Goal: Transaction & Acquisition: Purchase product/service

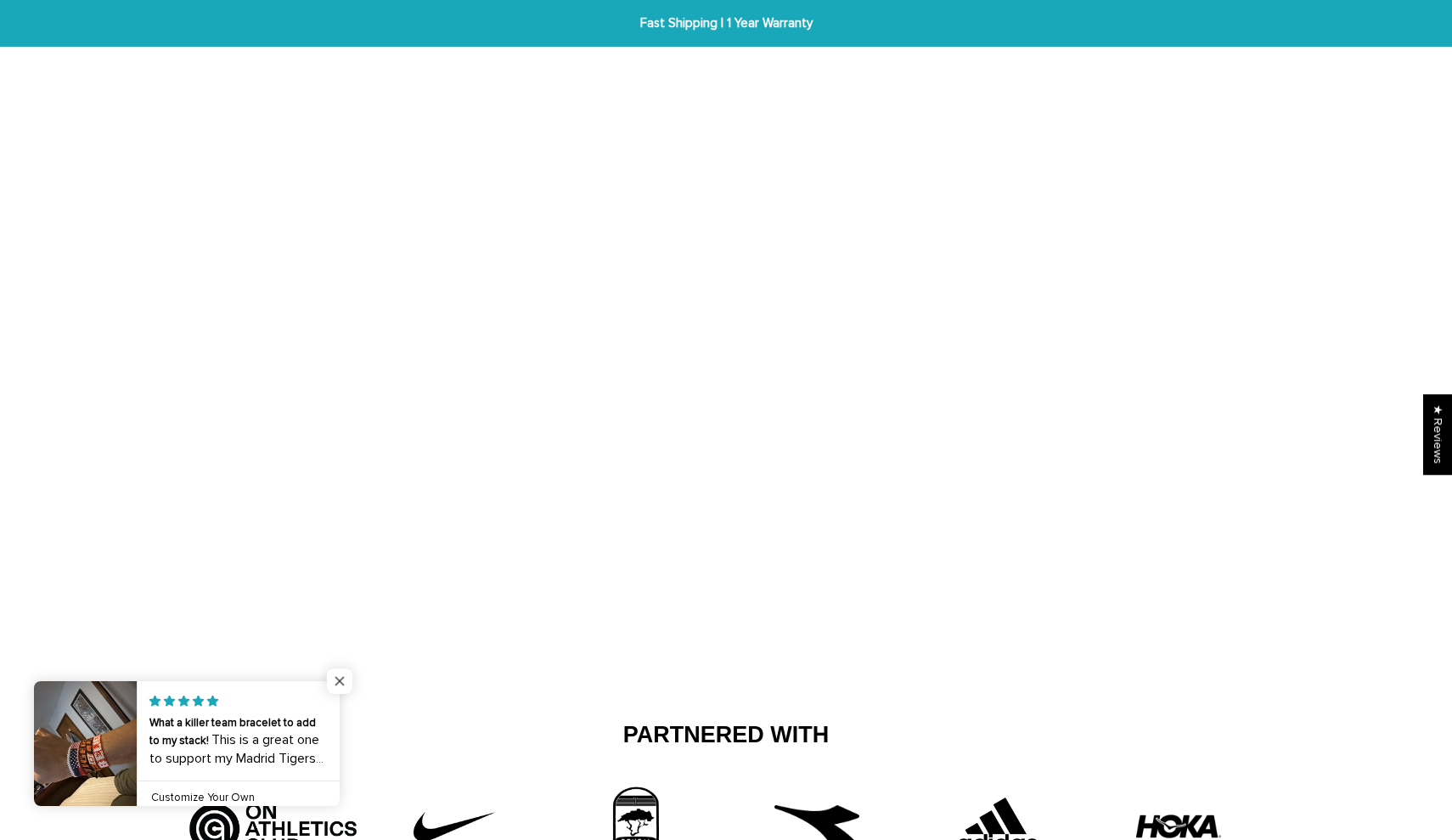
click at [340, 682] on span "Close popup widget" at bounding box center [340, 682] width 26 height 26
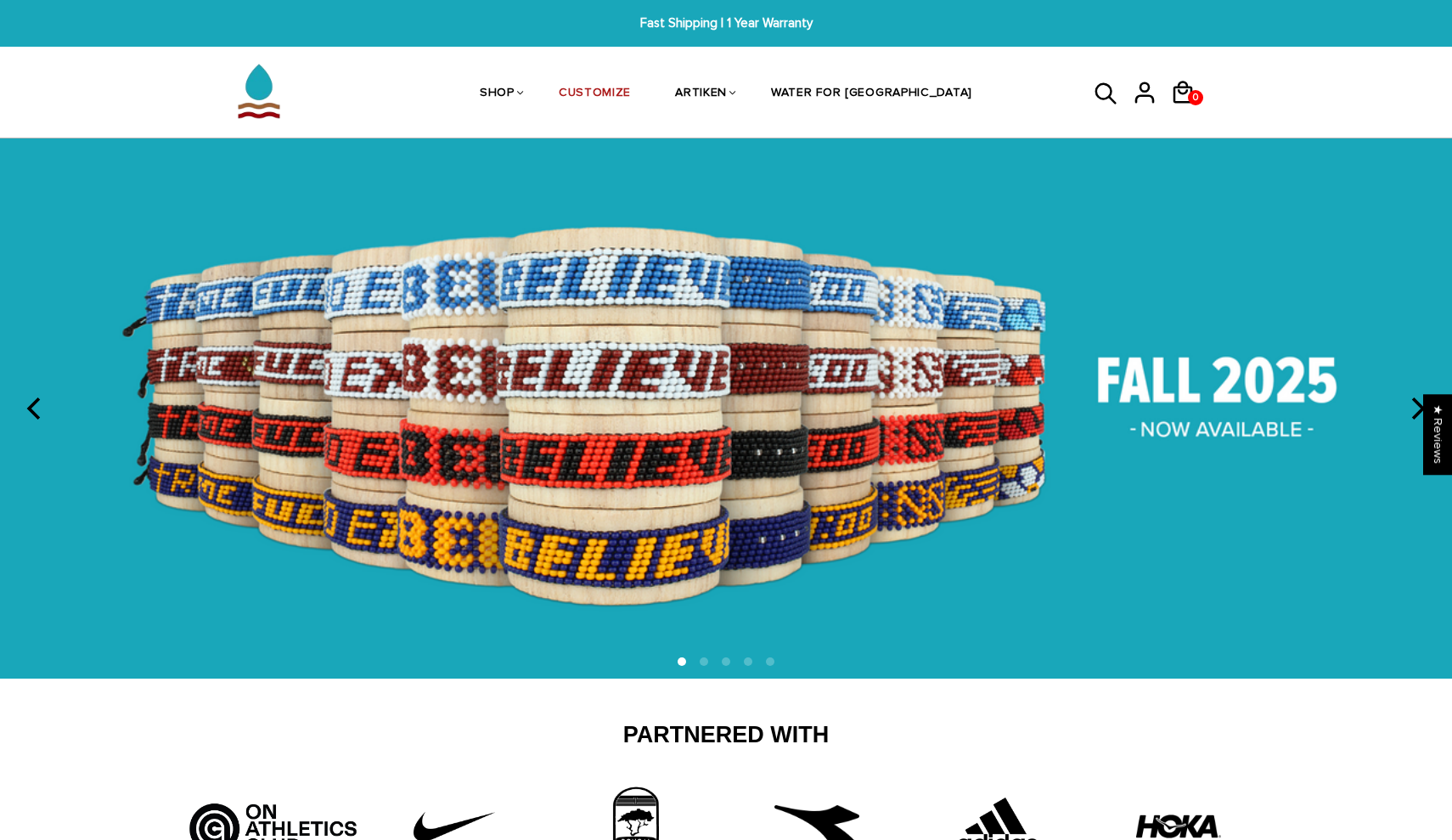
scroll to position [-5, 0]
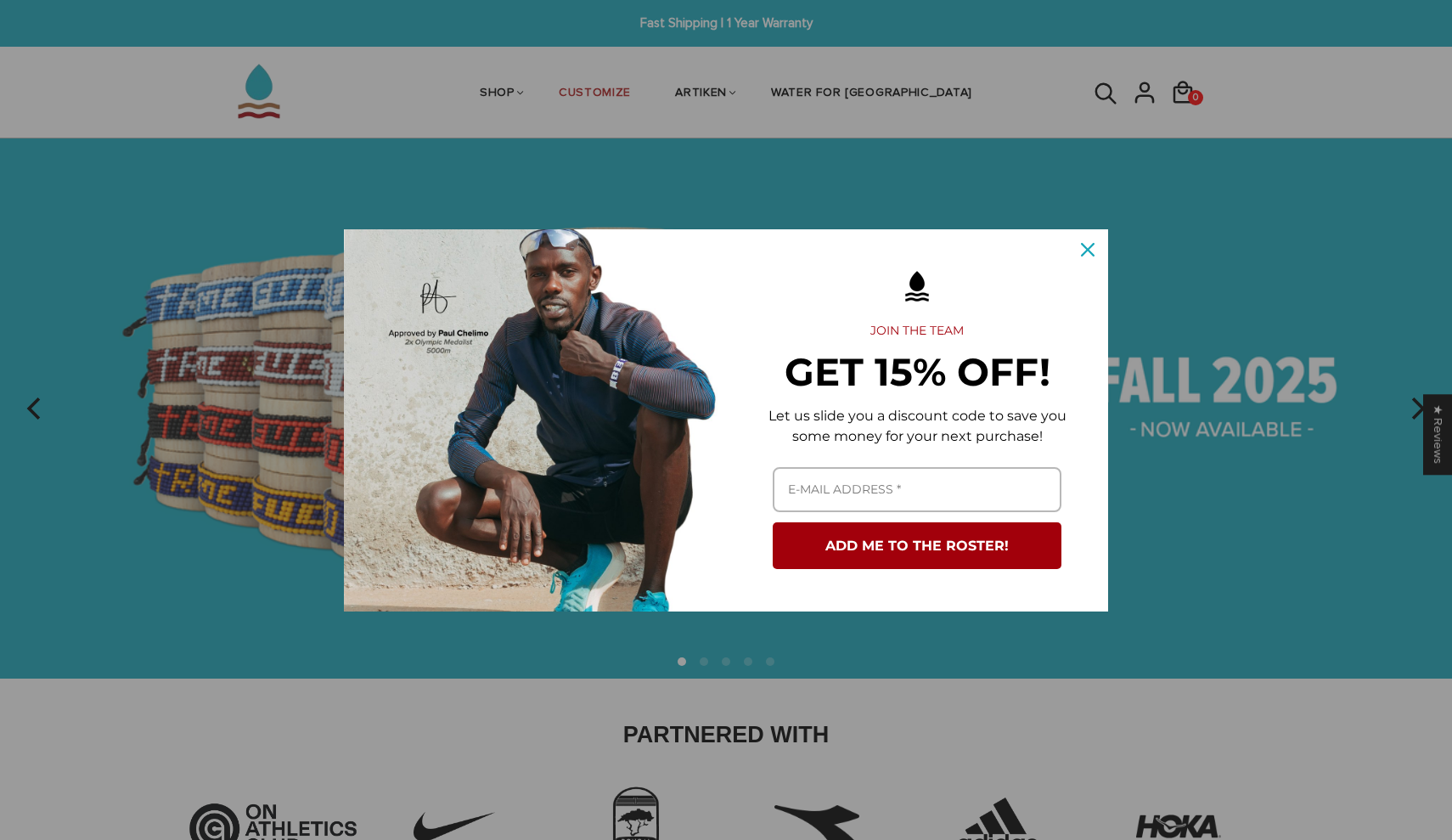
click at [1091, 258] on div "Close" at bounding box center [1088, 250] width 28 height 28
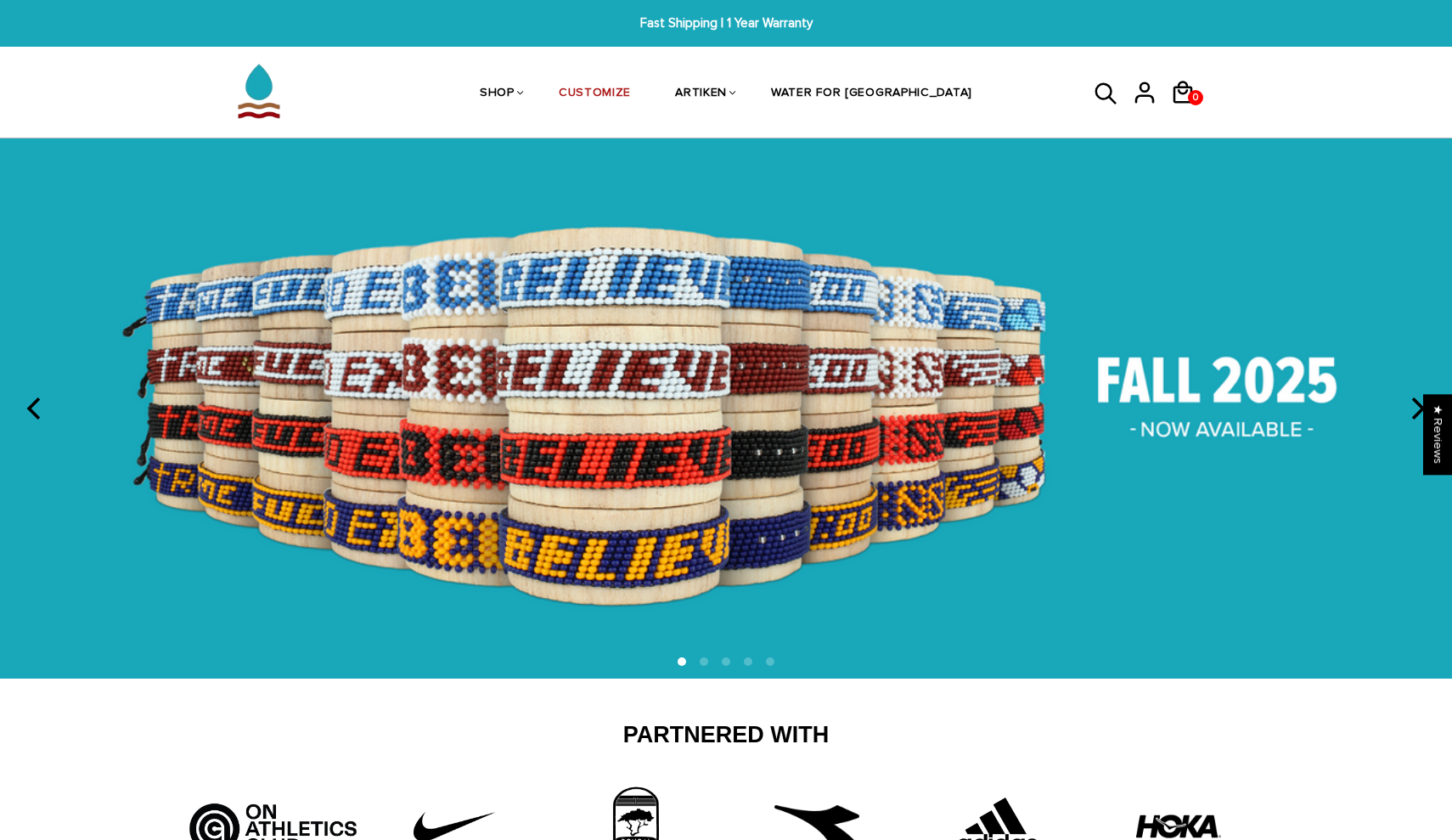
scroll to position [0, 0]
click at [702, 660] on li at bounding box center [704, 662] width 9 height 9
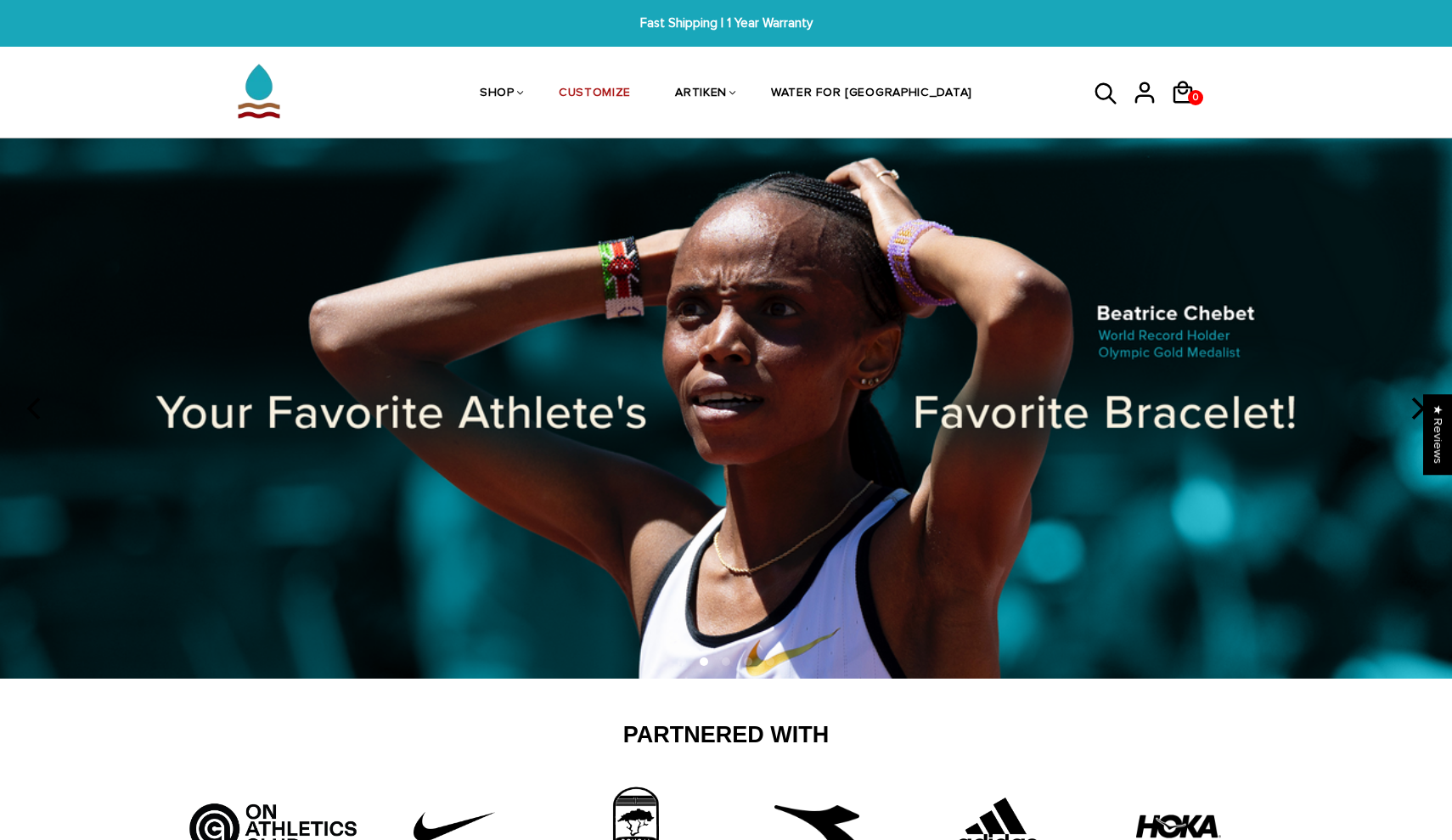
click at [724, 661] on li at bounding box center [726, 662] width 9 height 9
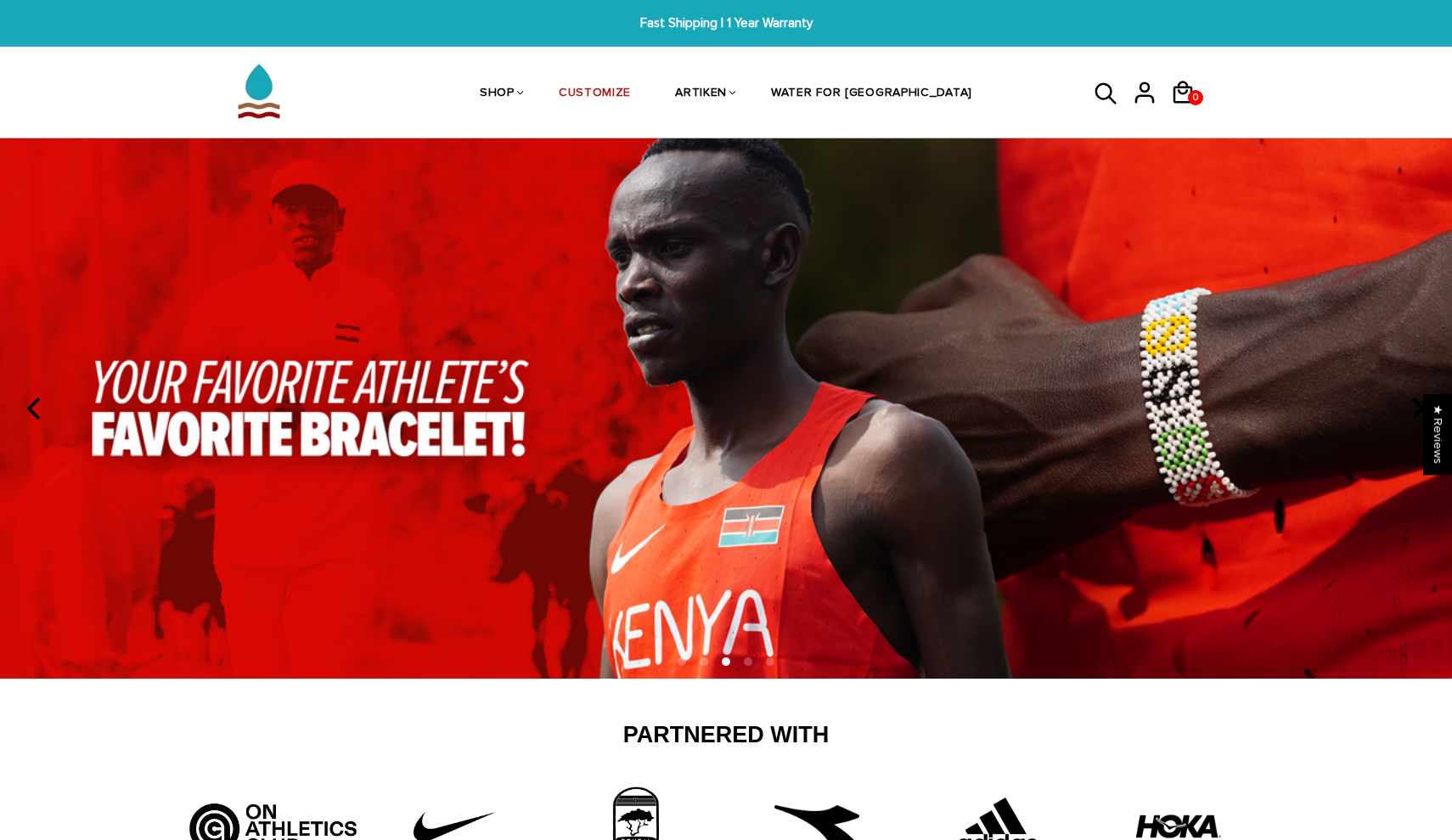
click at [748, 663] on li at bounding box center [748, 662] width 9 height 9
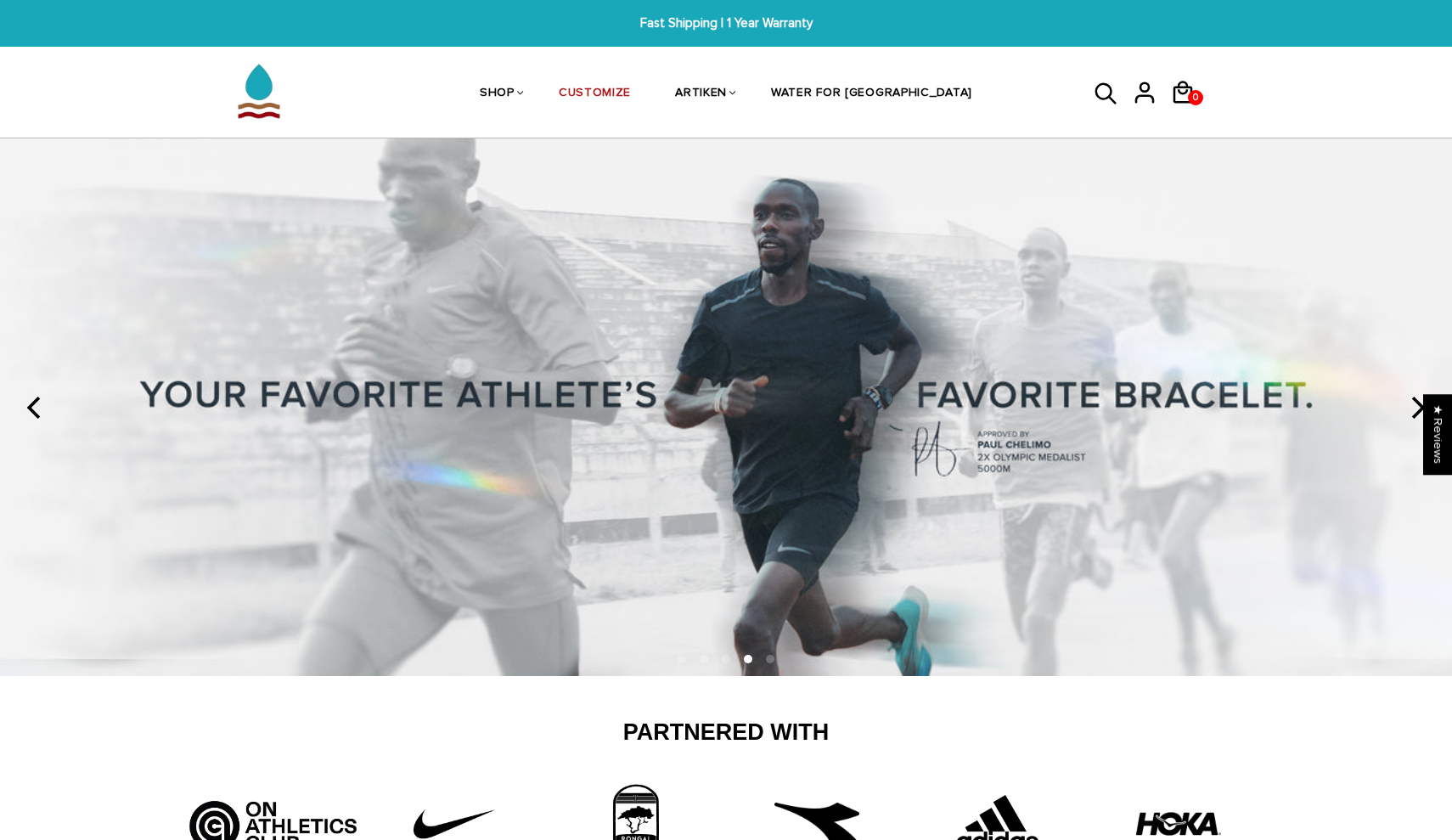
click at [769, 657] on li at bounding box center [770, 659] width 9 height 9
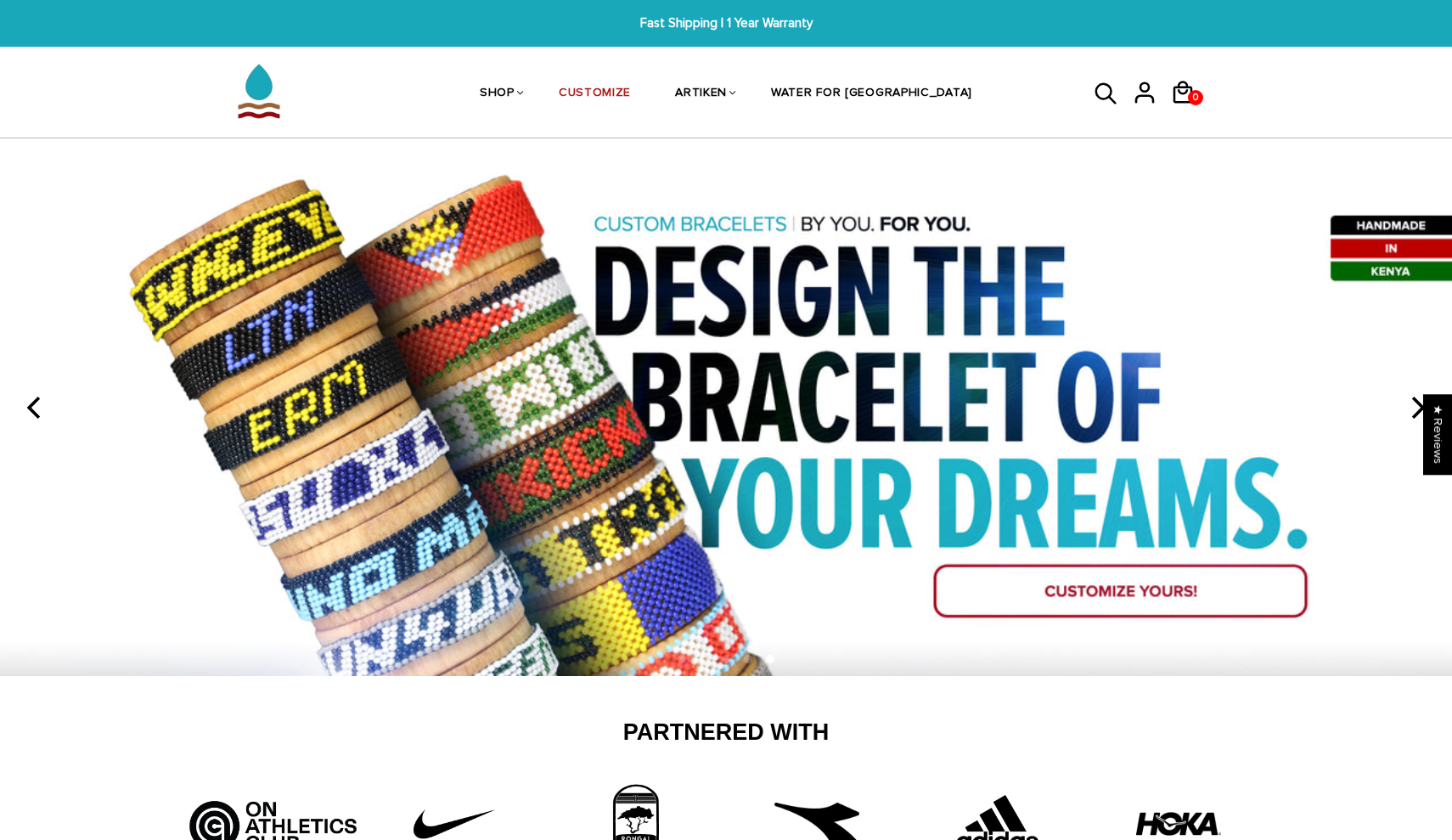
click at [1055, 591] on img at bounding box center [726, 407] width 1452 height 538
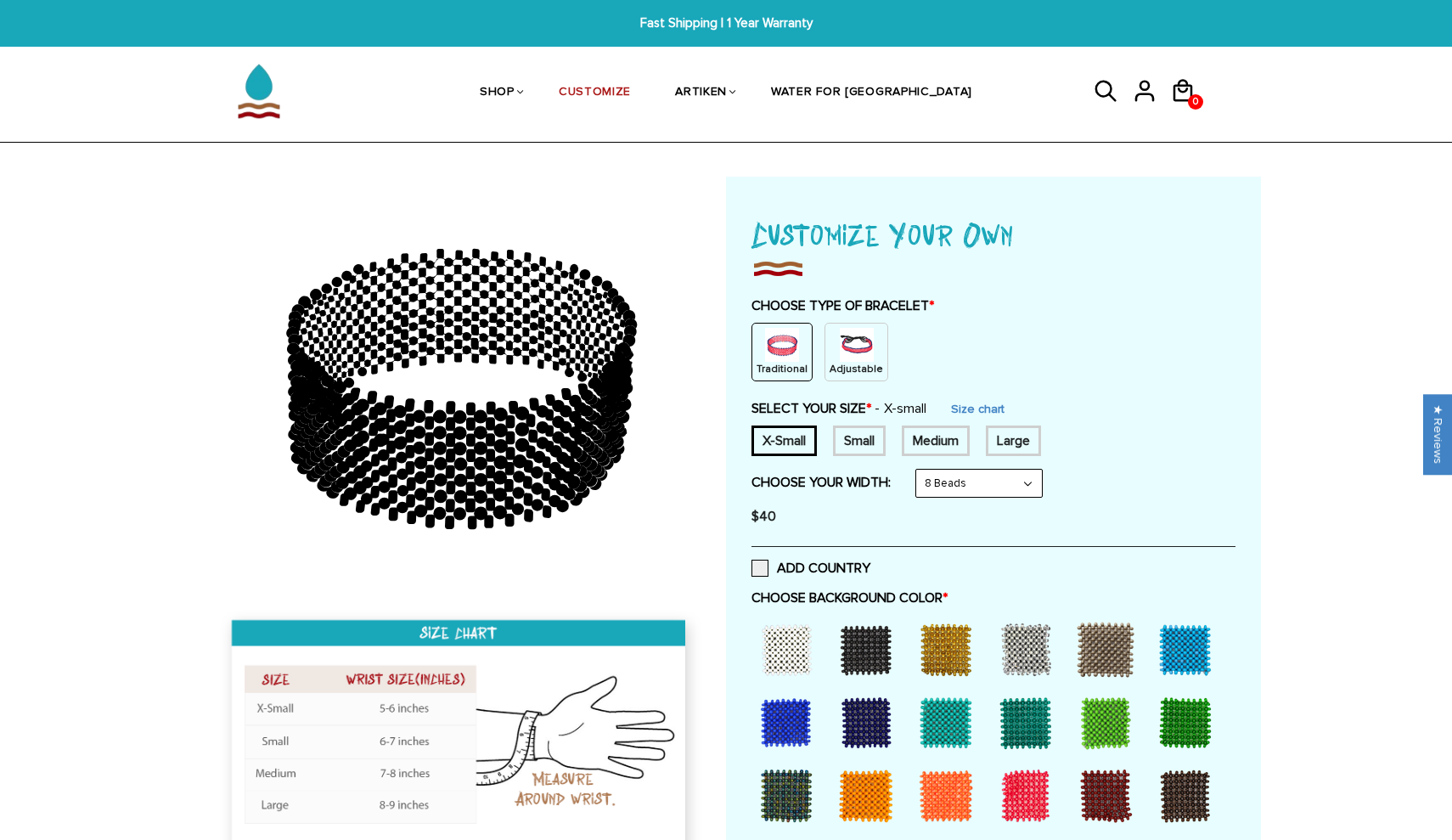
click at [840, 358] on img at bounding box center [856, 344] width 34 height 34
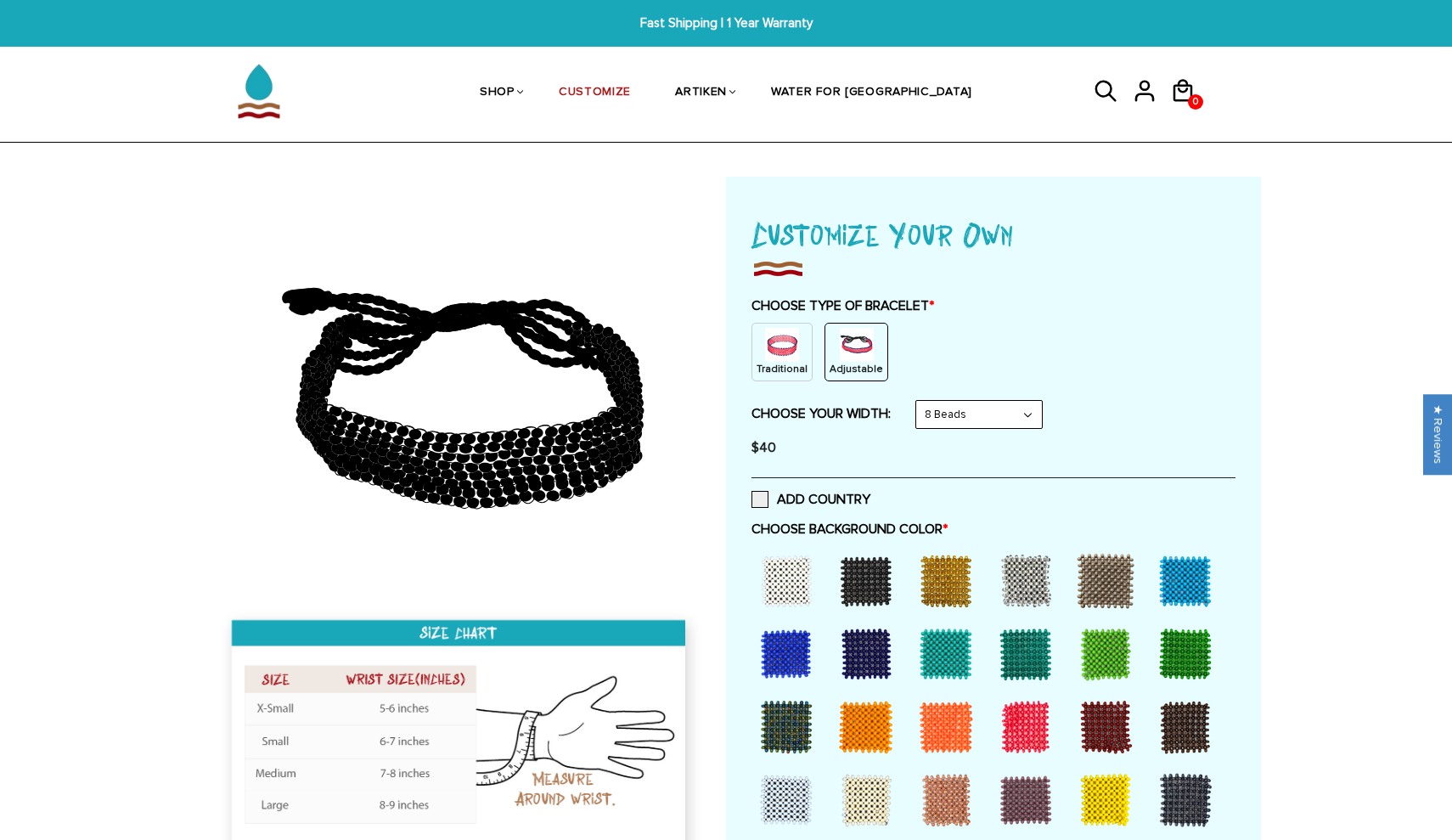
click at [763, 370] on p "Traditional" at bounding box center [782, 368] width 51 height 15
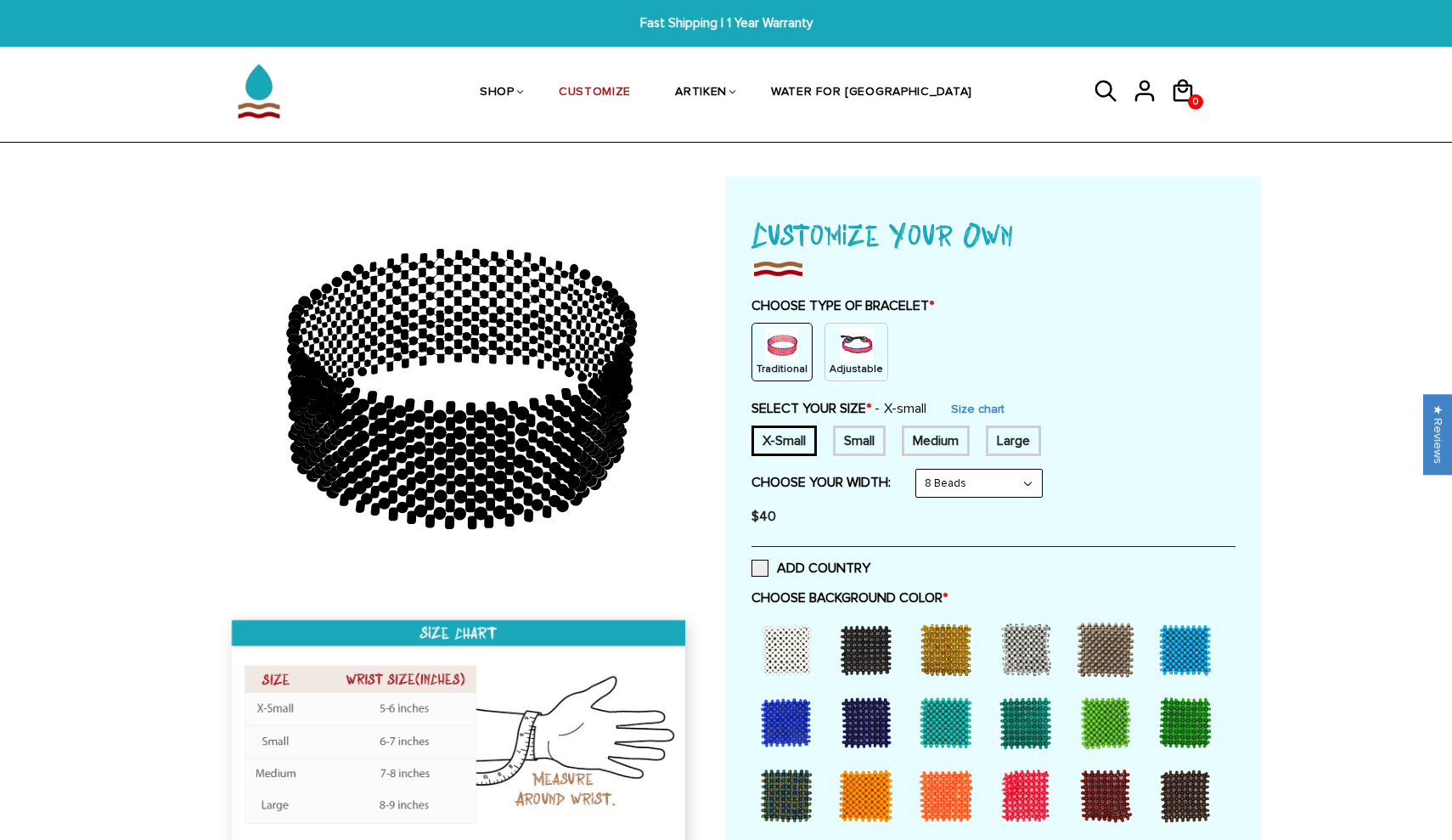
click at [865, 439] on div "Small" at bounding box center [859, 441] width 53 height 31
click at [951, 444] on div "Medium" at bounding box center [936, 441] width 68 height 31
click at [1025, 441] on div "Large" at bounding box center [1014, 441] width 55 height 31
click at [960, 437] on div "Medium" at bounding box center [936, 441] width 68 height 31
click at [869, 433] on div "Small" at bounding box center [859, 441] width 53 height 31
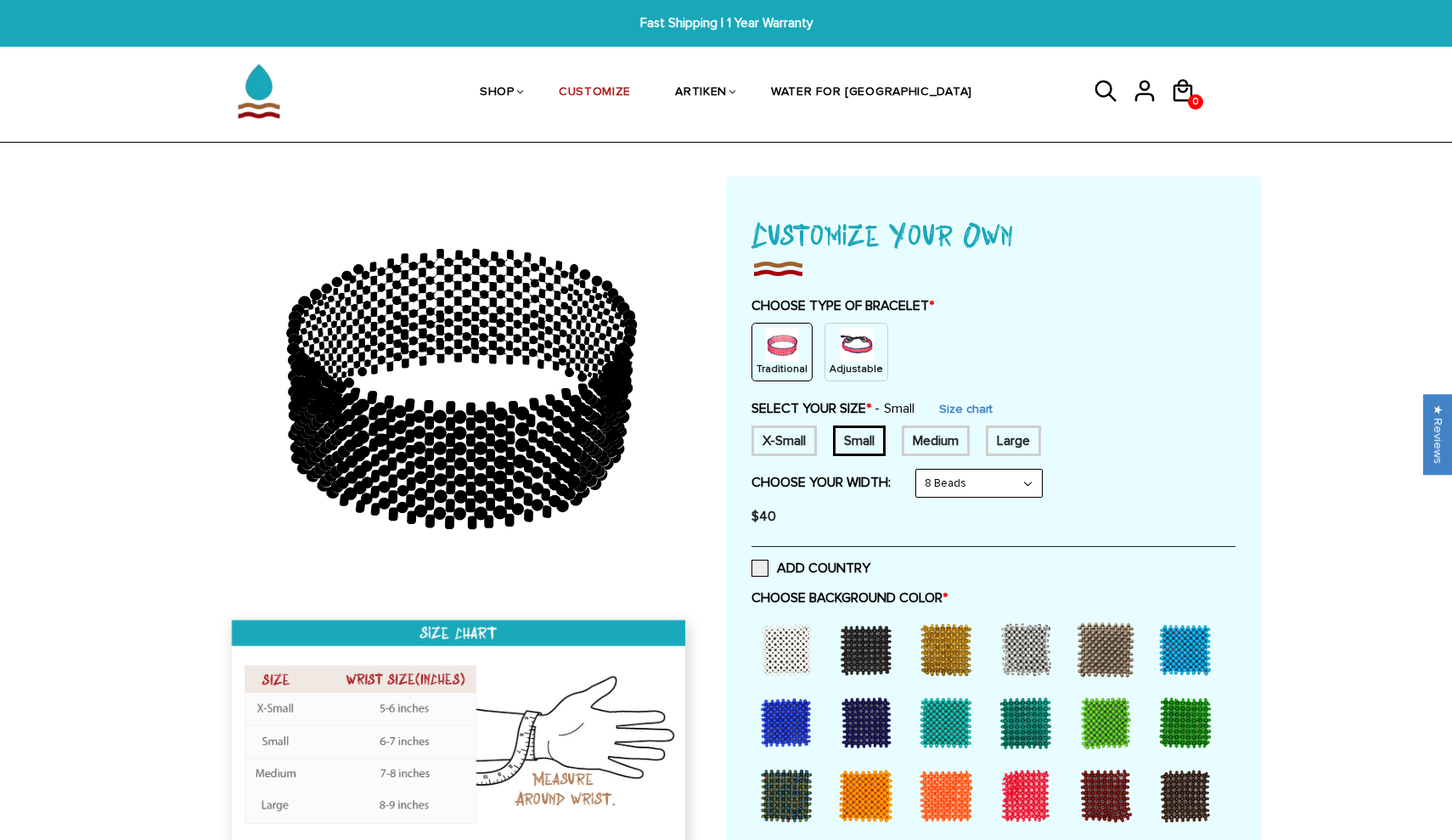
click at [847, 368] on p "Adjustable" at bounding box center [856, 368] width 53 height 15
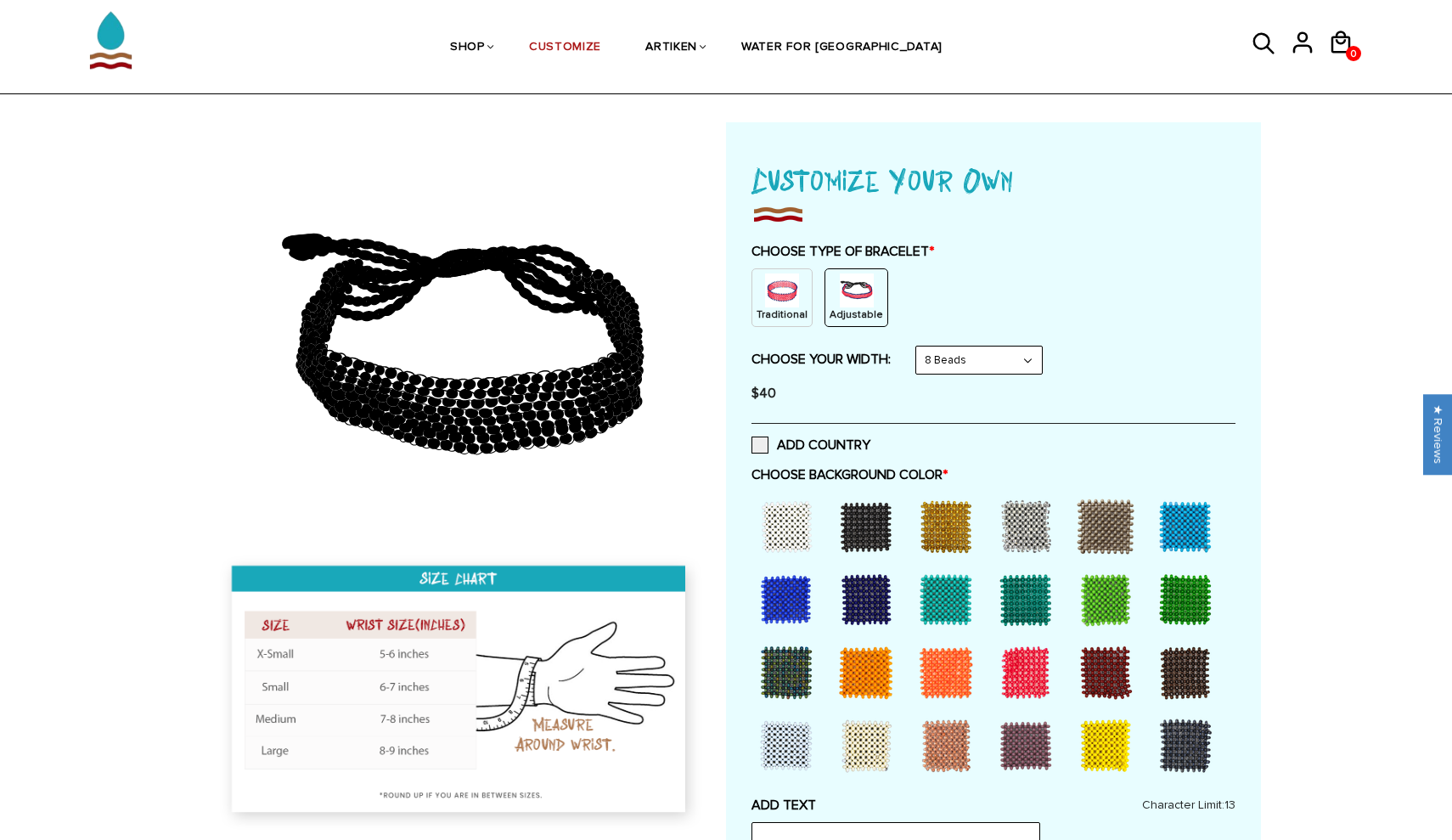
scroll to position [57, 0]
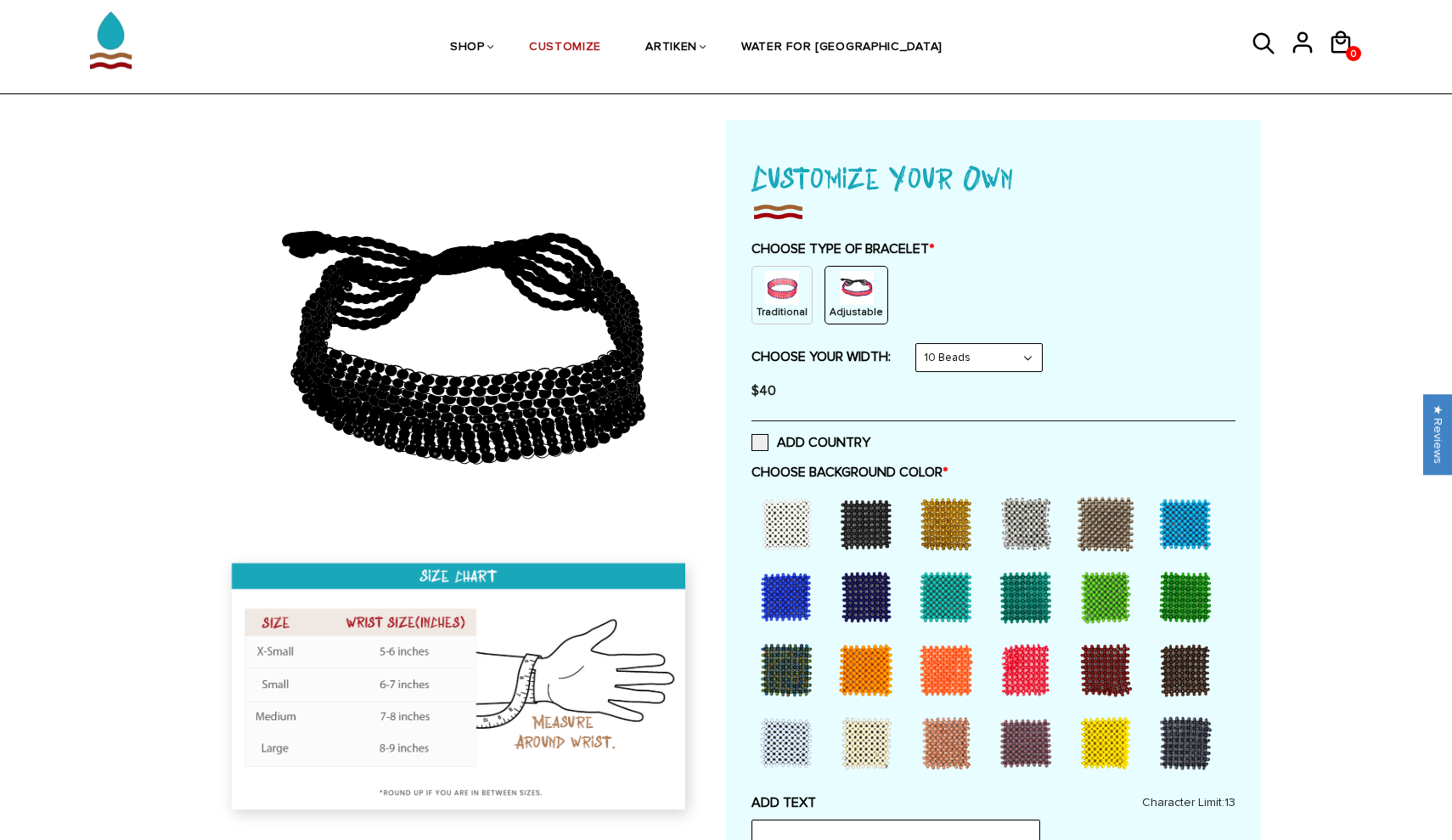
select select "6-beads"
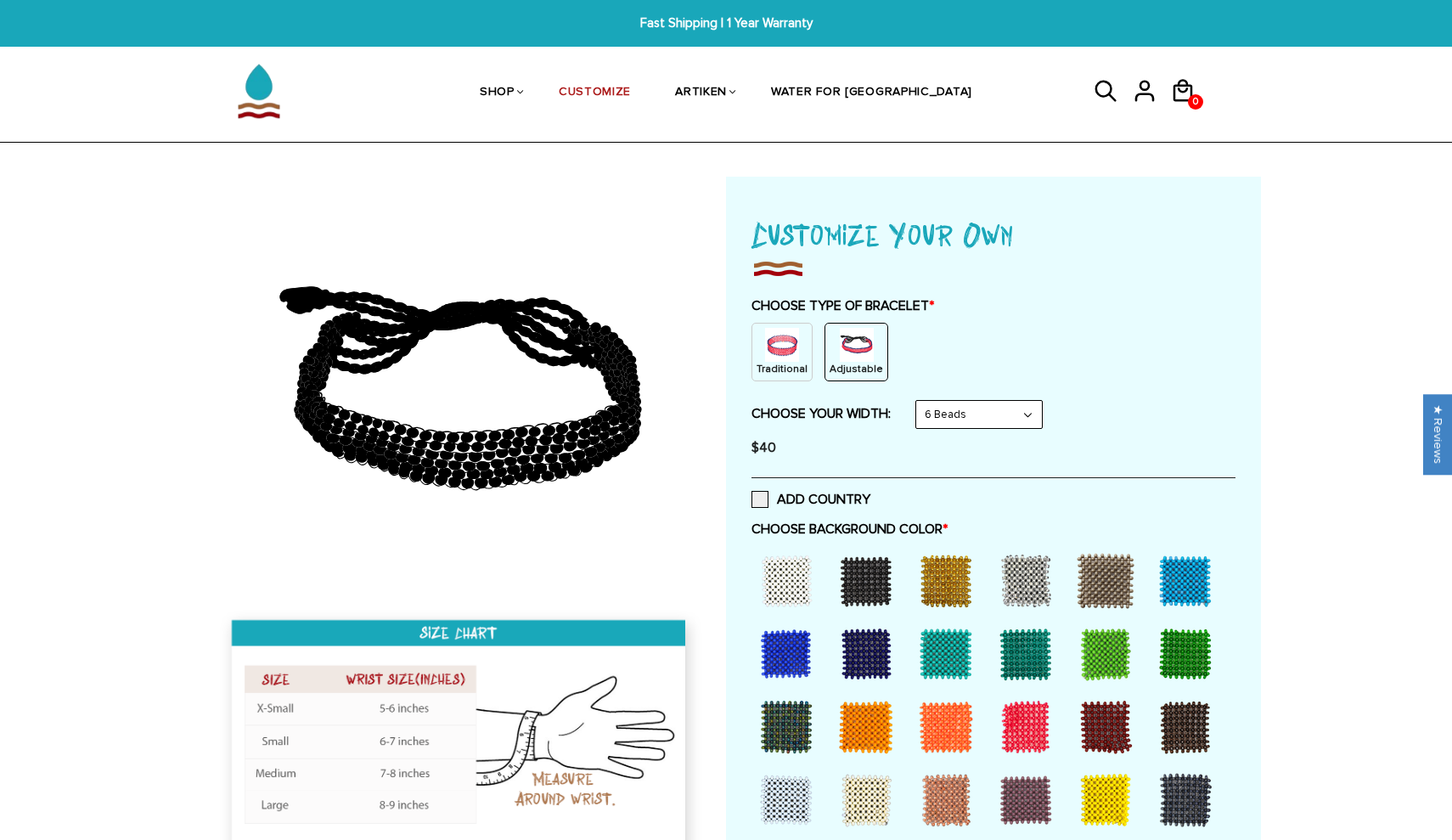
scroll to position [299, 0]
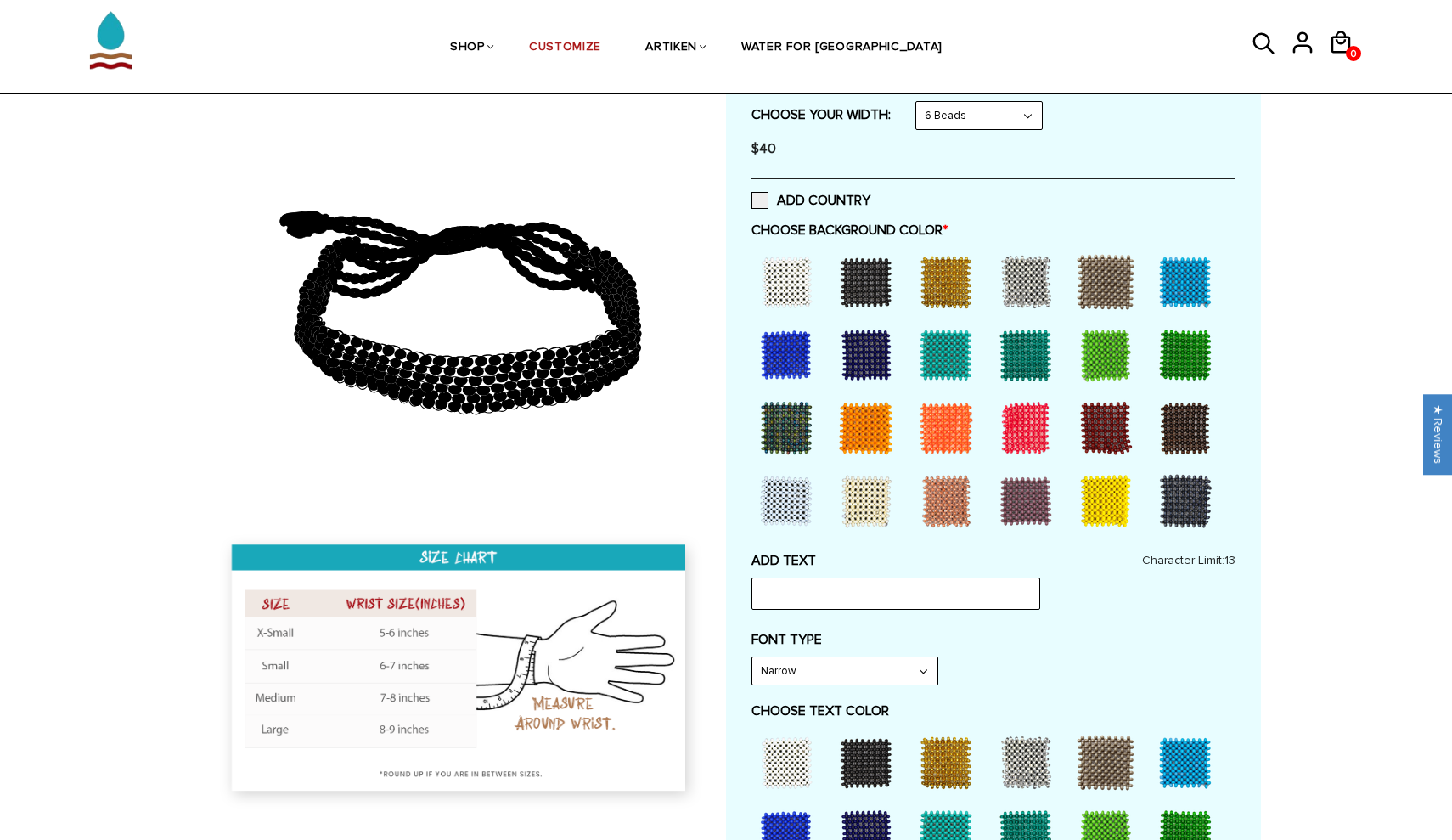
click at [1023, 418] on div at bounding box center [1026, 428] width 68 height 68
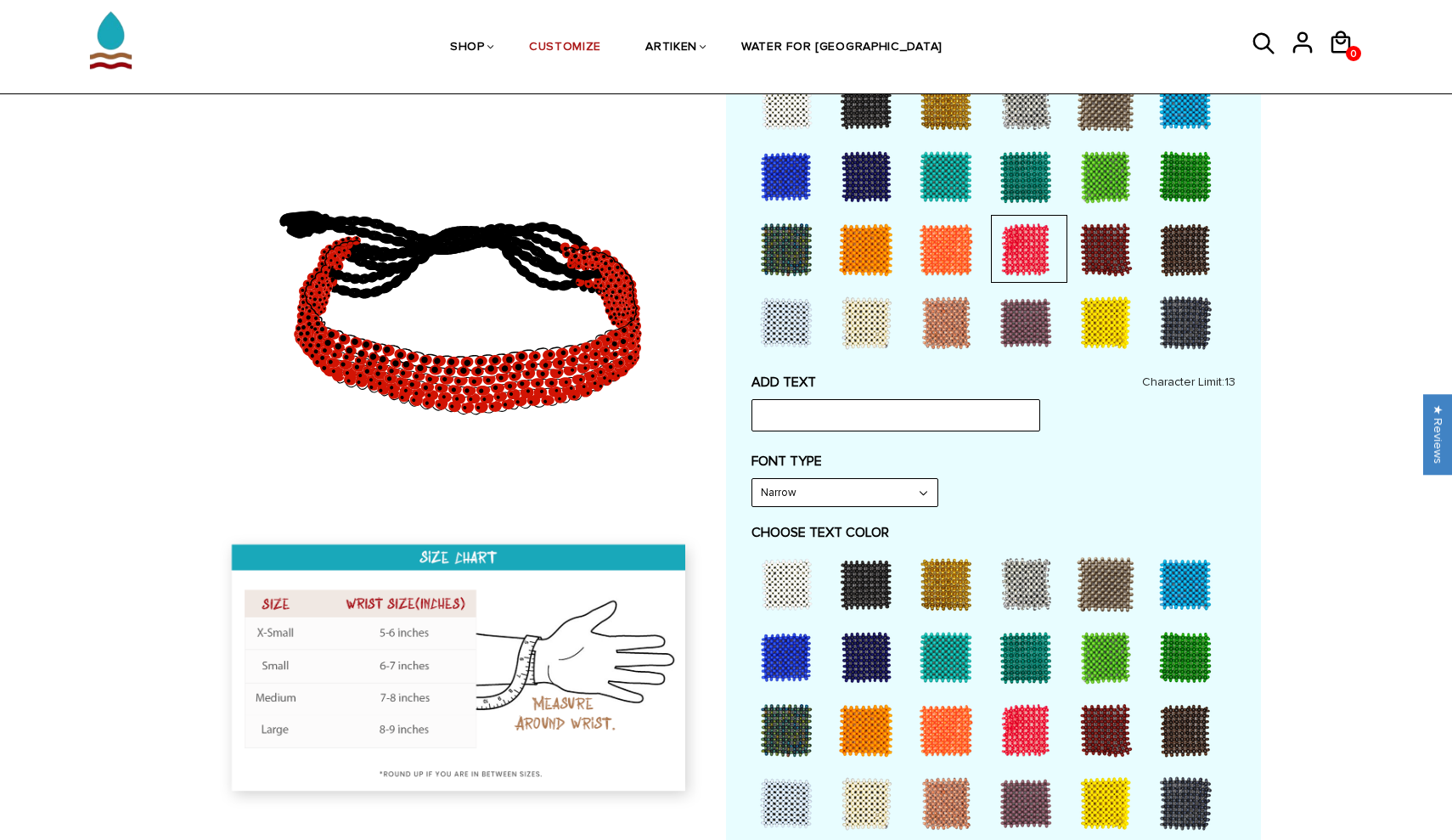
scroll to position [402, 0]
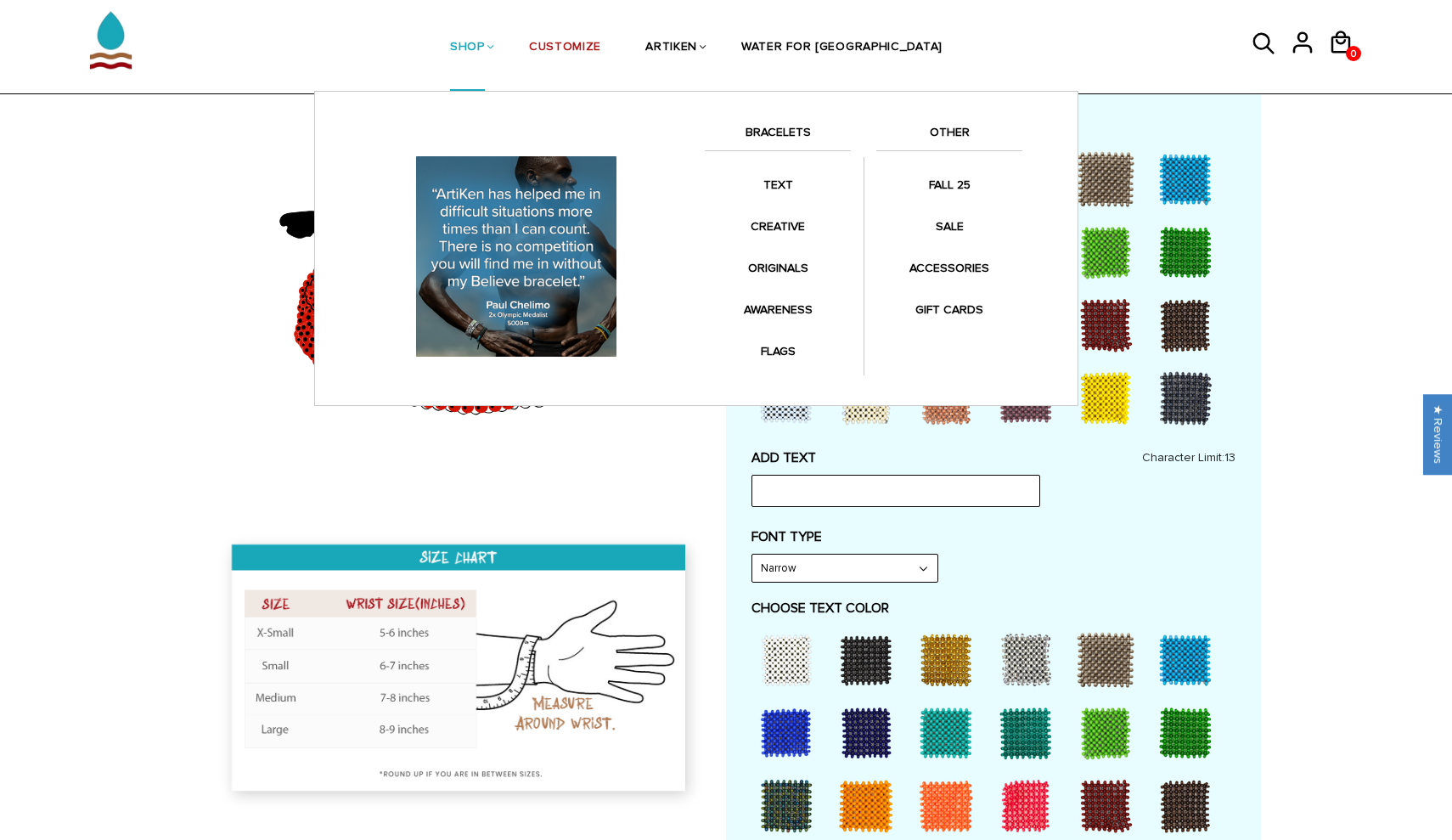
click at [485, 48] on link "SHOP" at bounding box center [467, 48] width 34 height 88
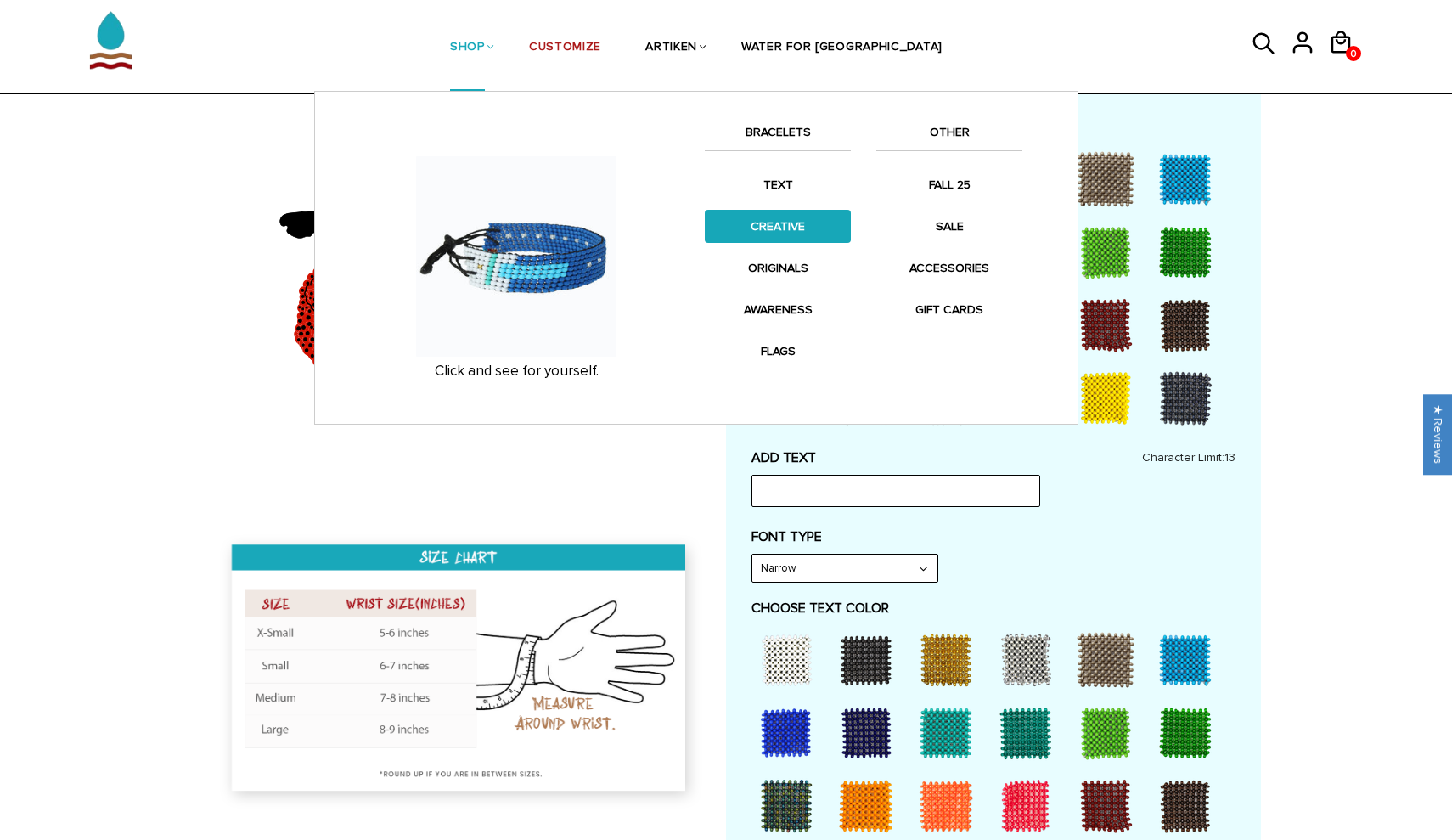
click at [797, 227] on link "CREATIVE" at bounding box center [778, 226] width 146 height 33
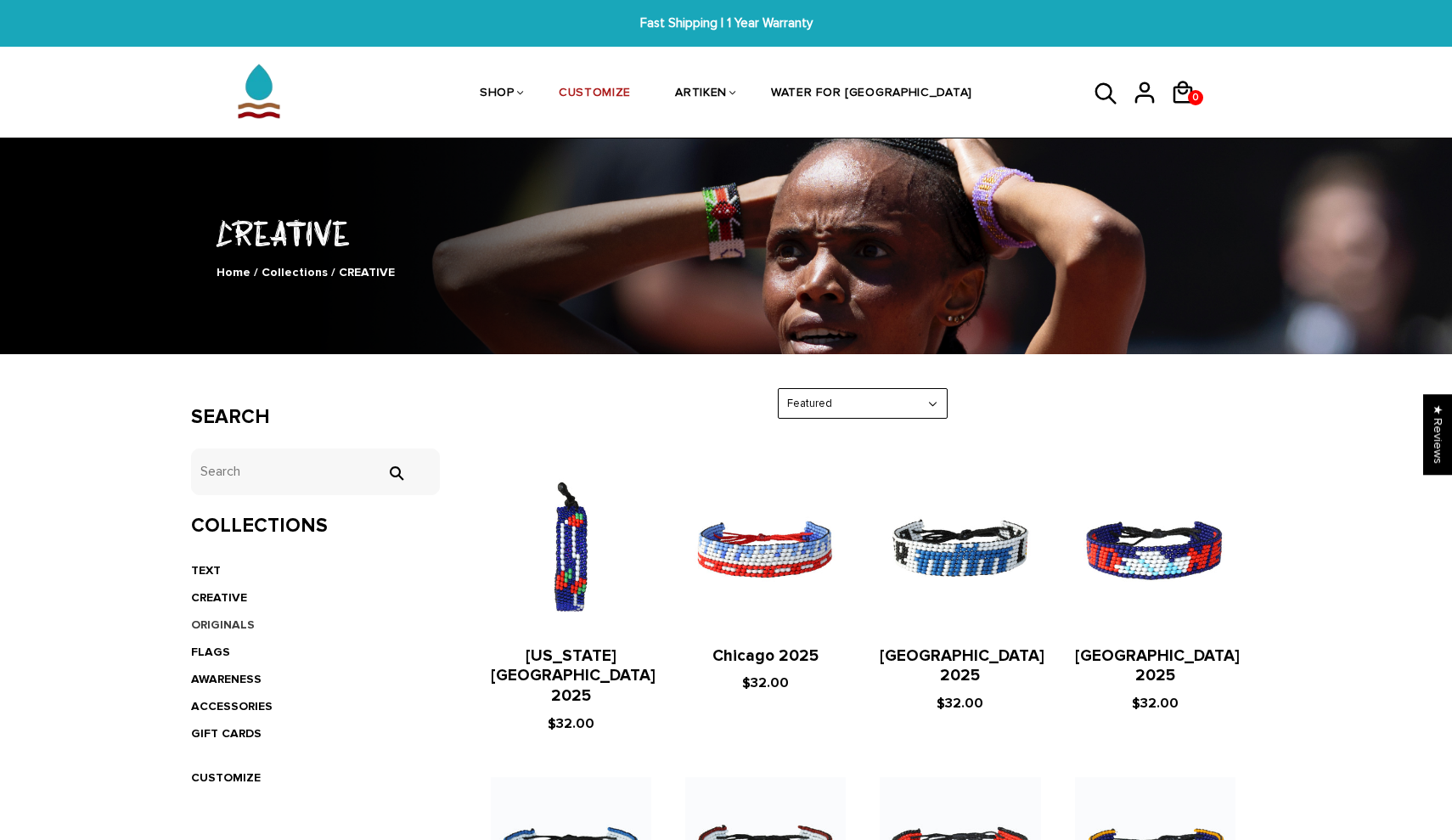
click at [231, 624] on link "ORIGINALS" at bounding box center [223, 624] width 64 height 15
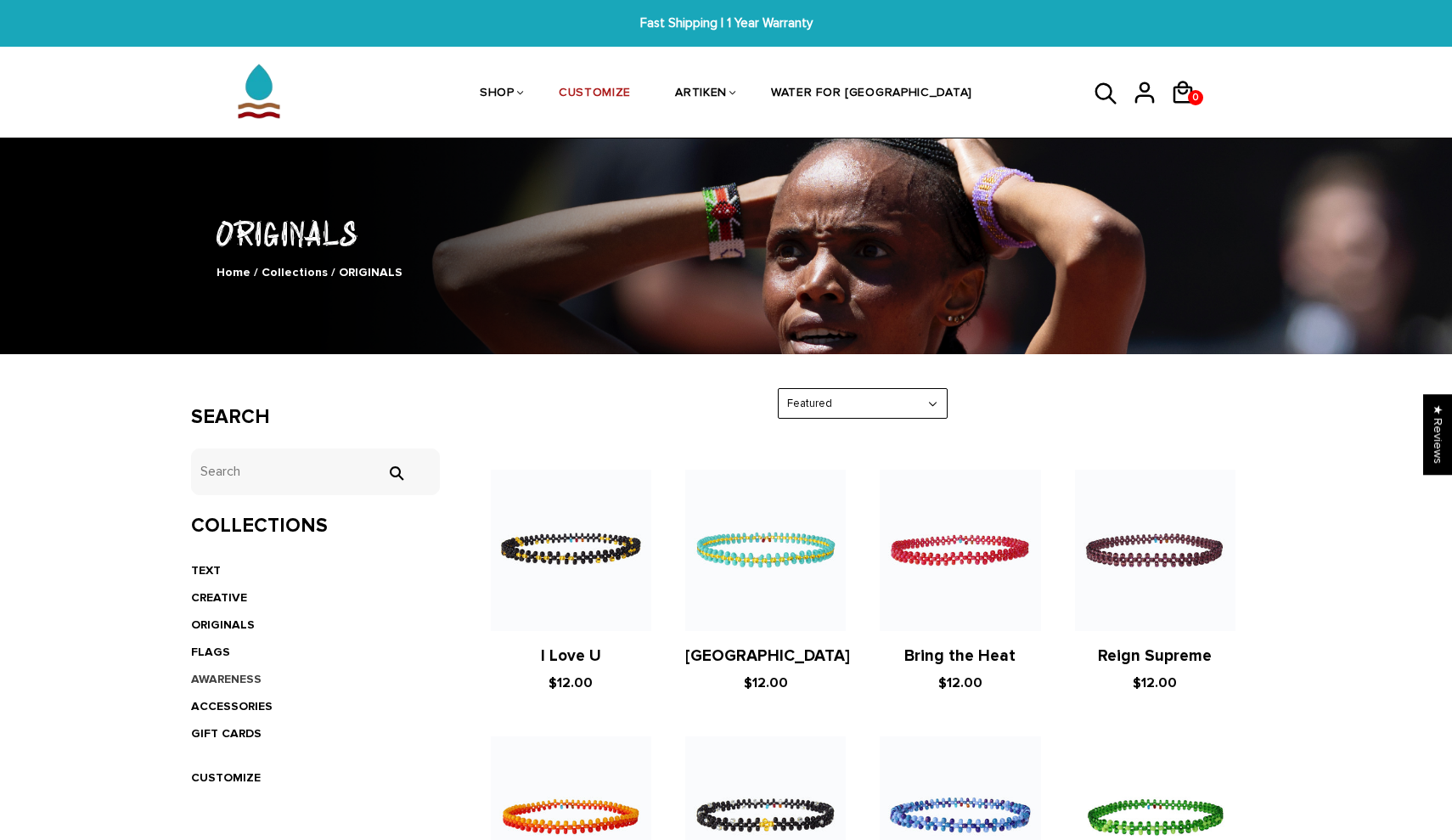
click at [226, 677] on link "AWARENESS" at bounding box center [226, 679] width 71 height 15
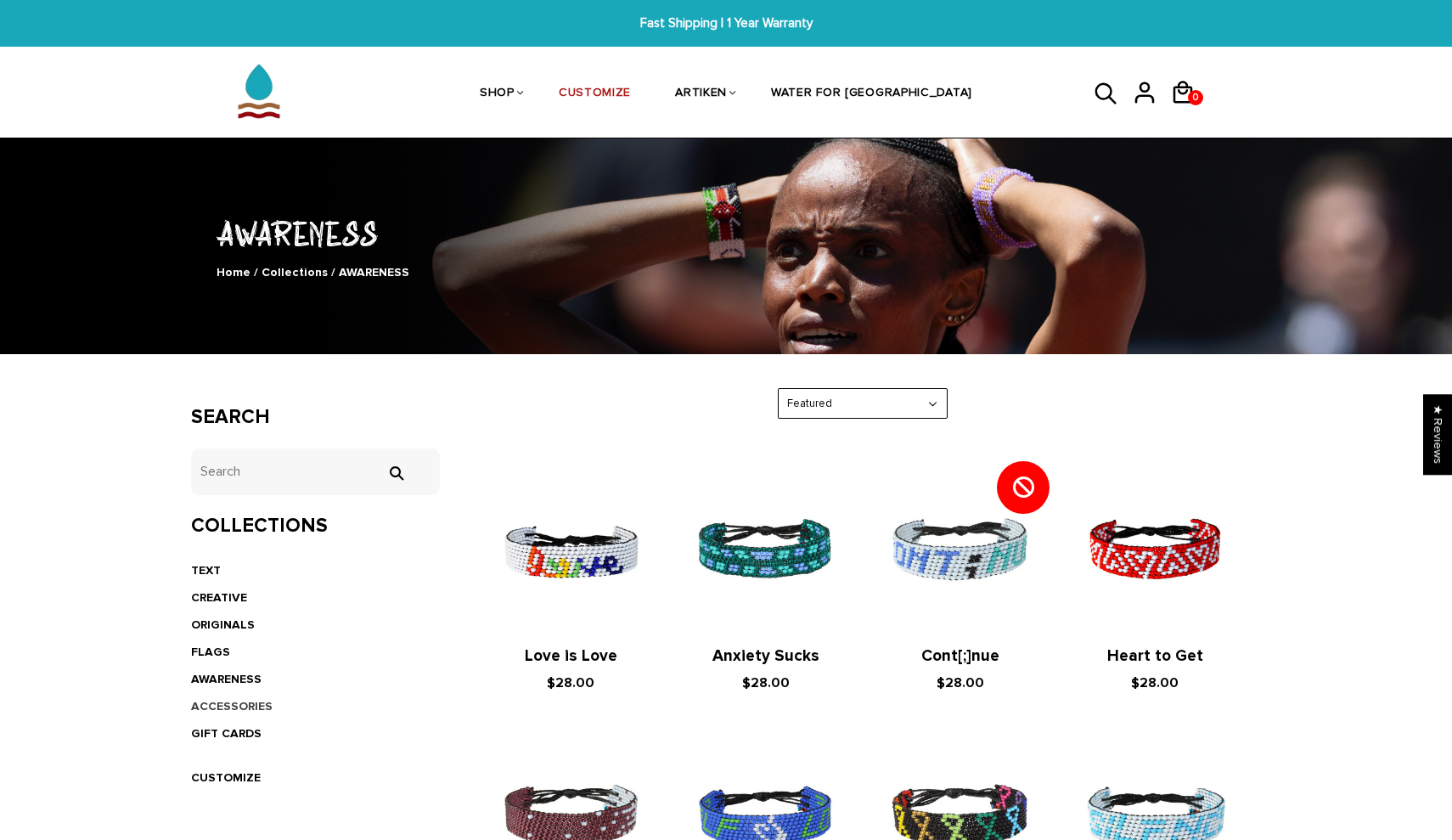
click at [214, 701] on link "ACCESSORIES" at bounding box center [232, 706] width 82 height 15
